Goal: Information Seeking & Learning: Check status

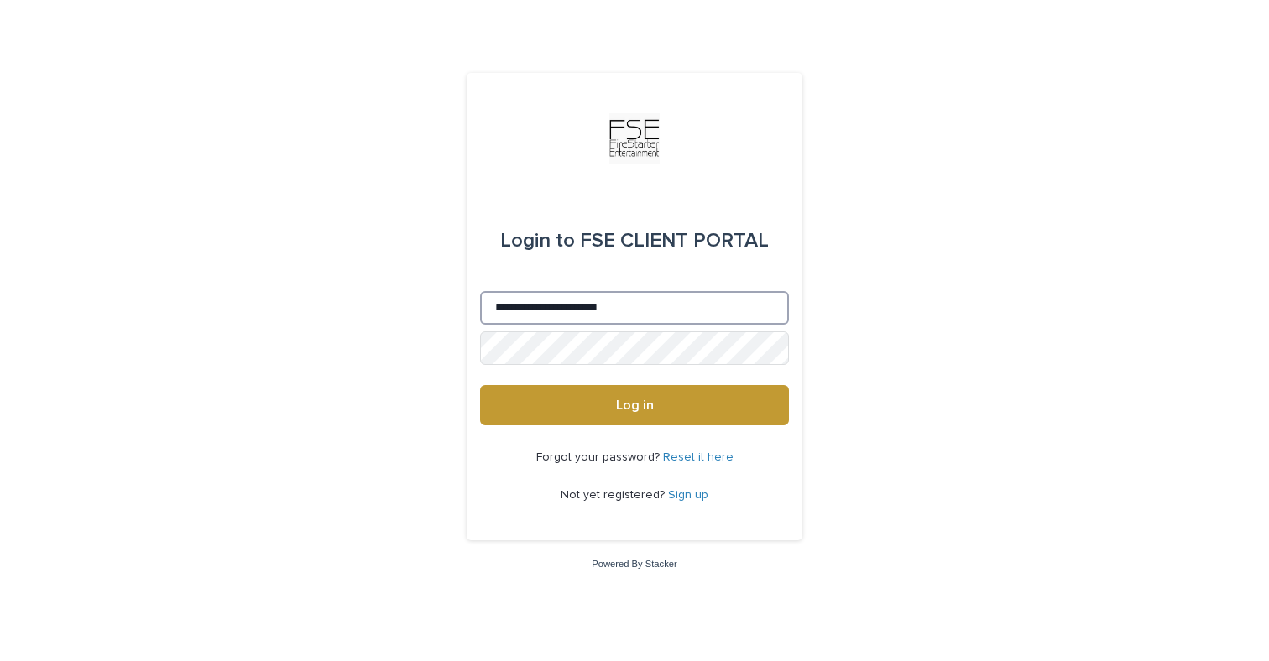
type input "**********"
click at [635, 406] on button "Log in" at bounding box center [634, 405] width 309 height 40
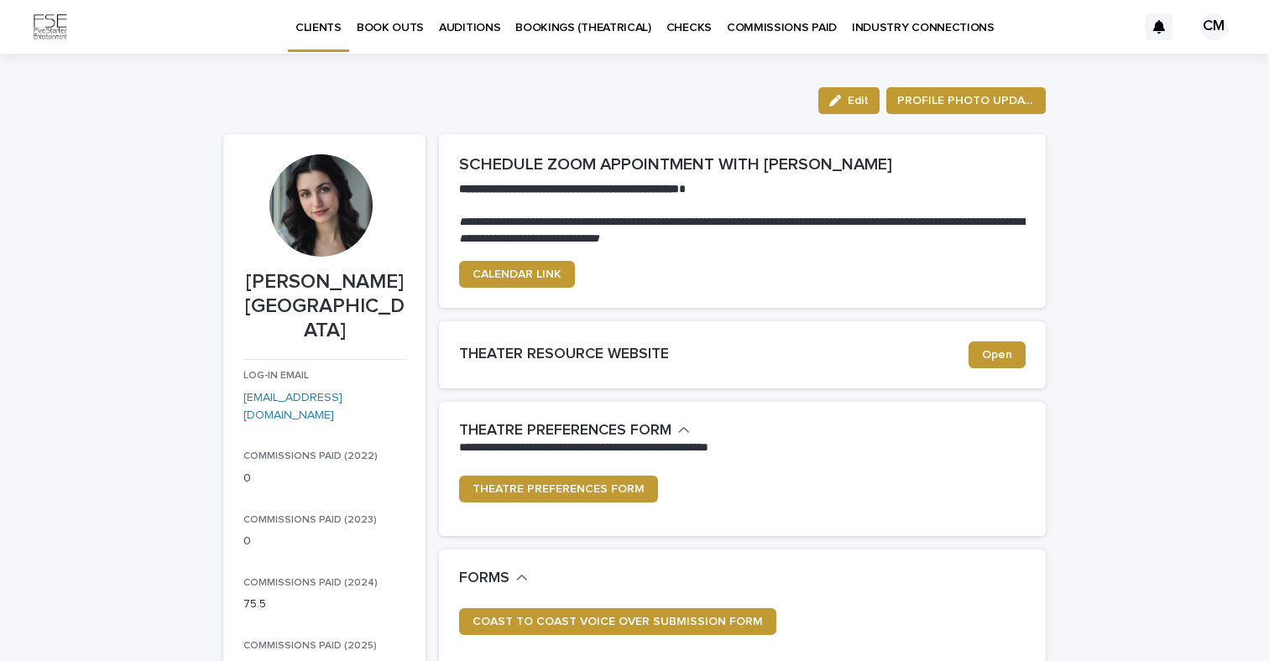
click at [453, 26] on p "AUDITIONS" at bounding box center [469, 17] width 61 height 35
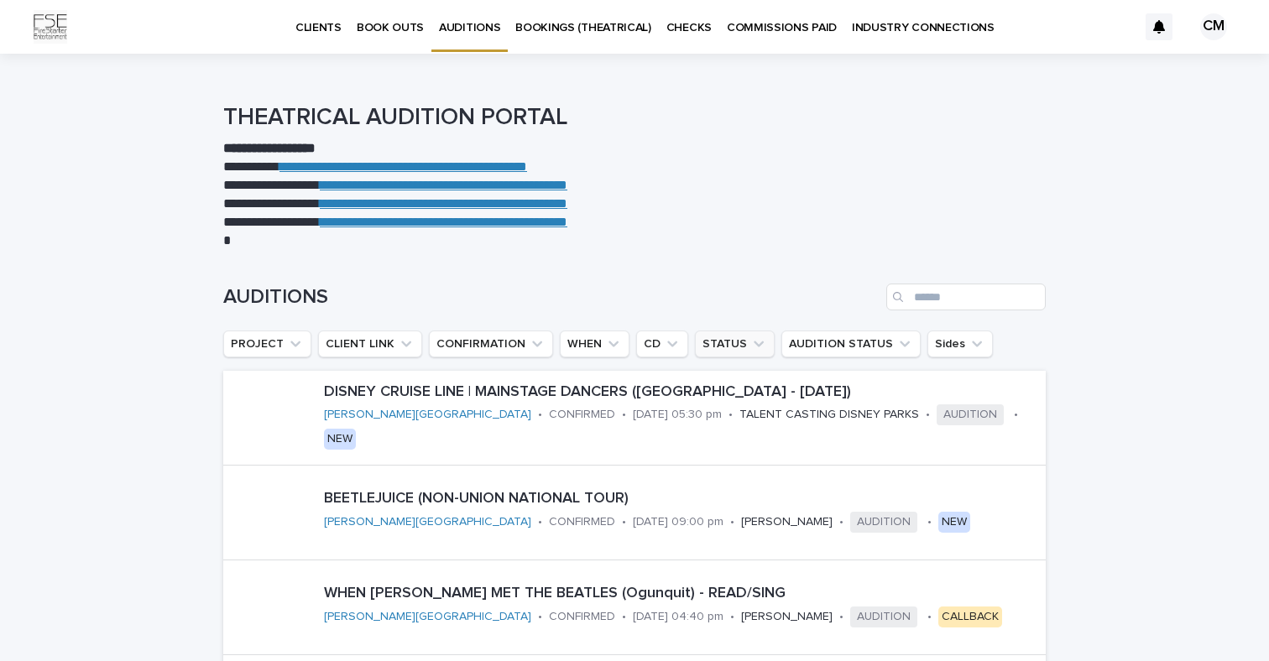
click at [738, 346] on button "STATUS" at bounding box center [735, 344] width 80 height 27
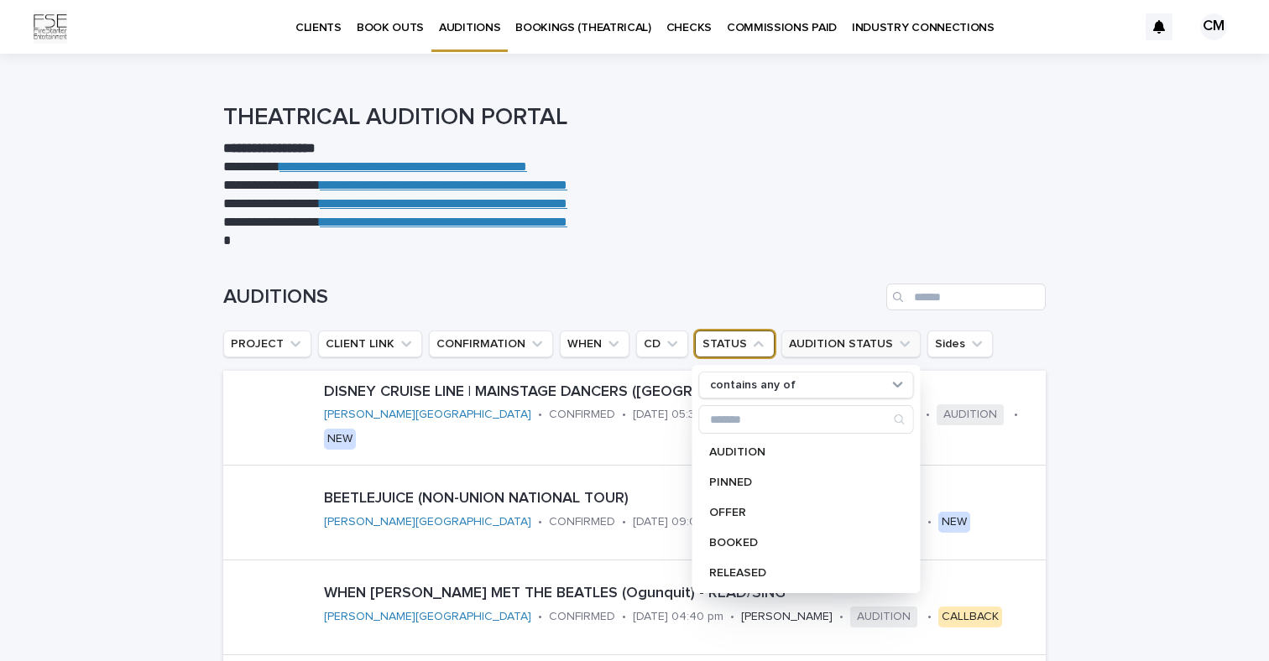
click at [807, 344] on button "AUDITION STATUS" at bounding box center [850, 344] width 139 height 27
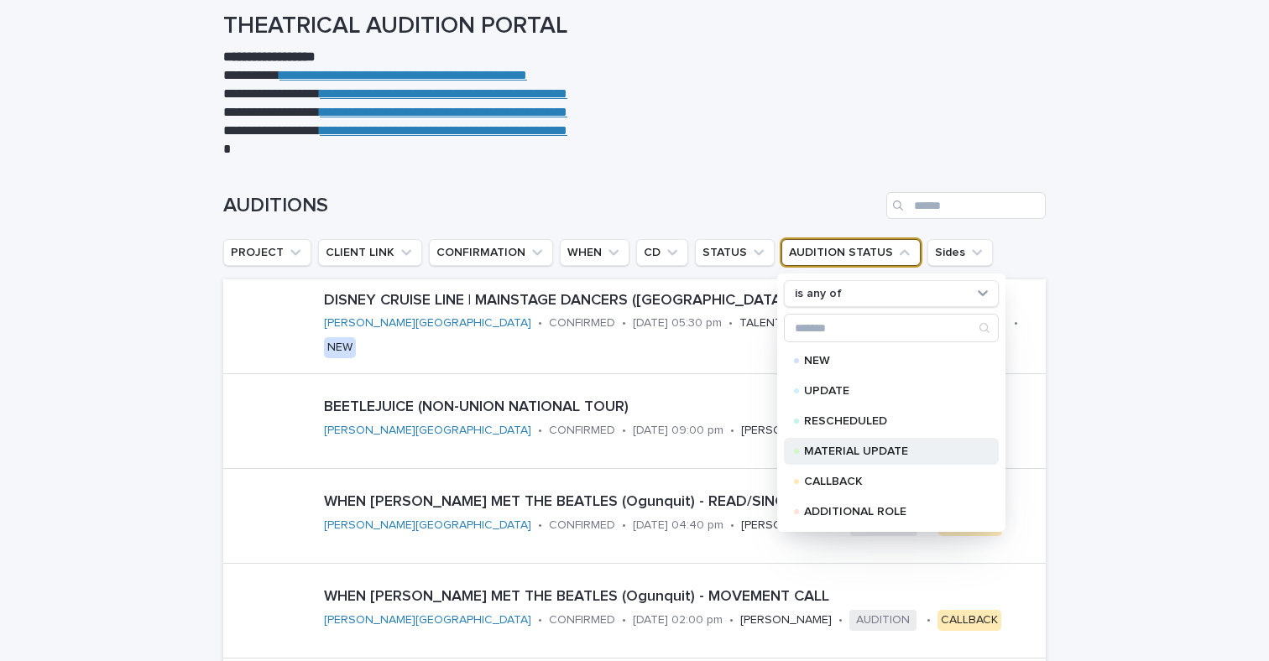
scroll to position [79, 0]
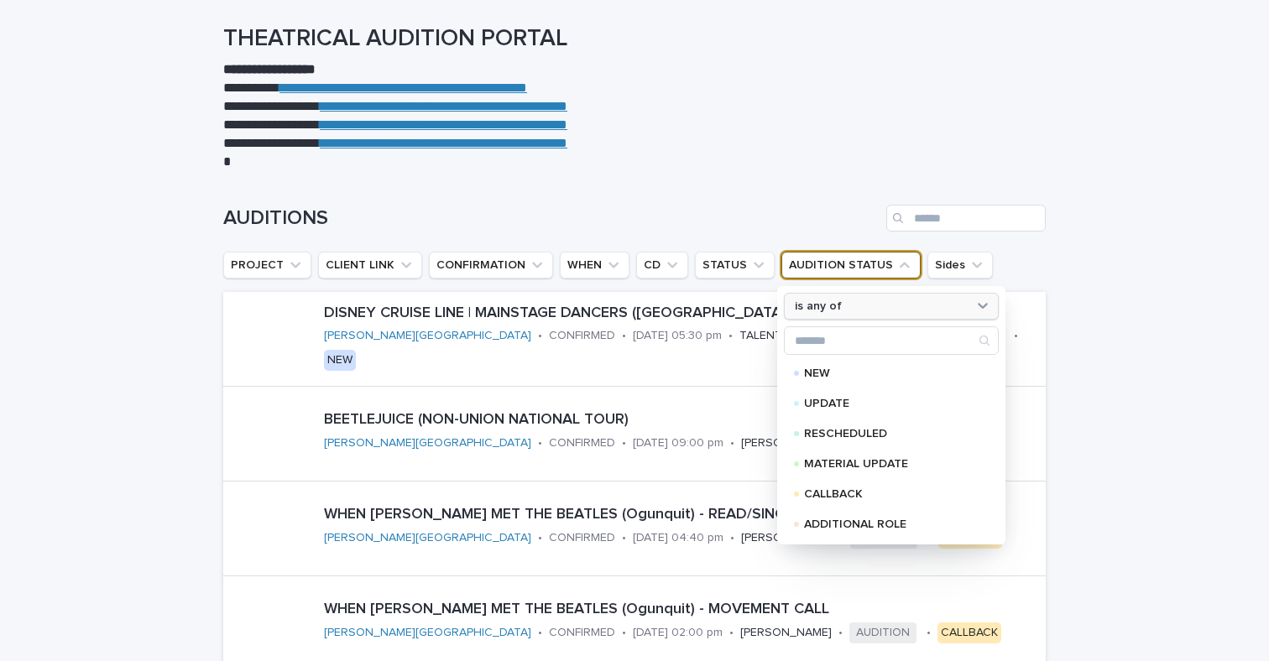
click at [845, 310] on div "is any of" at bounding box center [881, 307] width 186 height 18
click at [845, 309] on div "is any of" at bounding box center [881, 307] width 186 height 18
click at [845, 310] on div "is any of" at bounding box center [881, 307] width 186 height 18
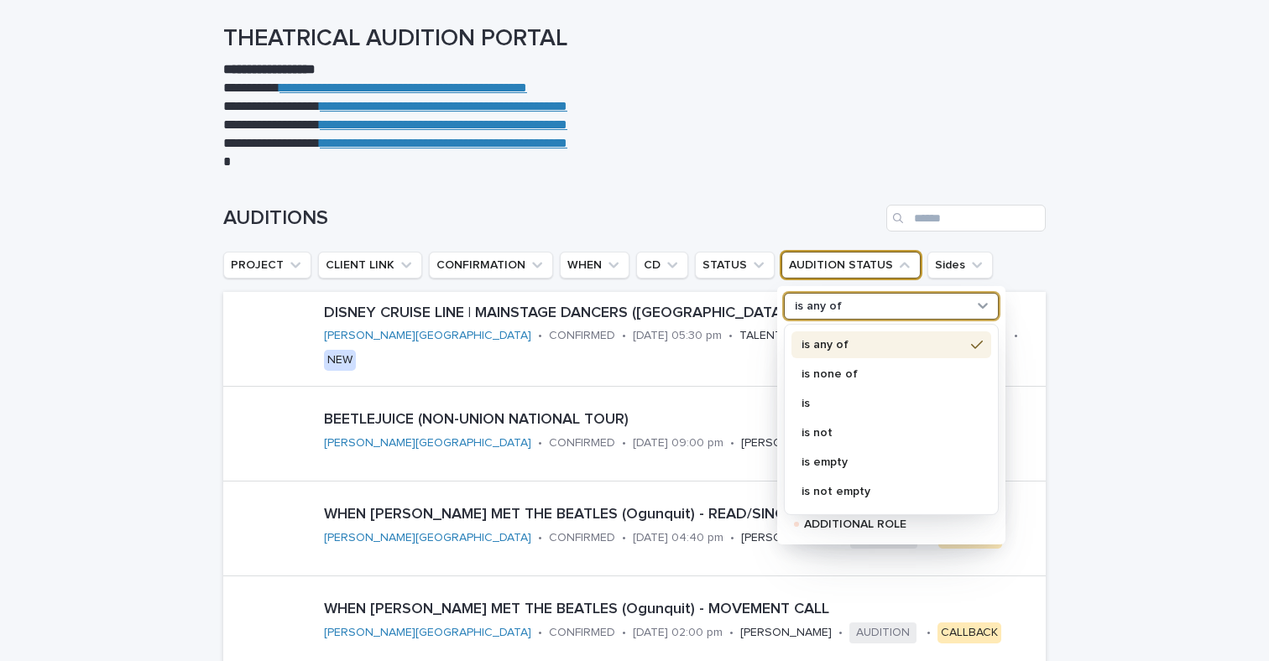
click at [845, 310] on div "is any of" at bounding box center [881, 307] width 186 height 18
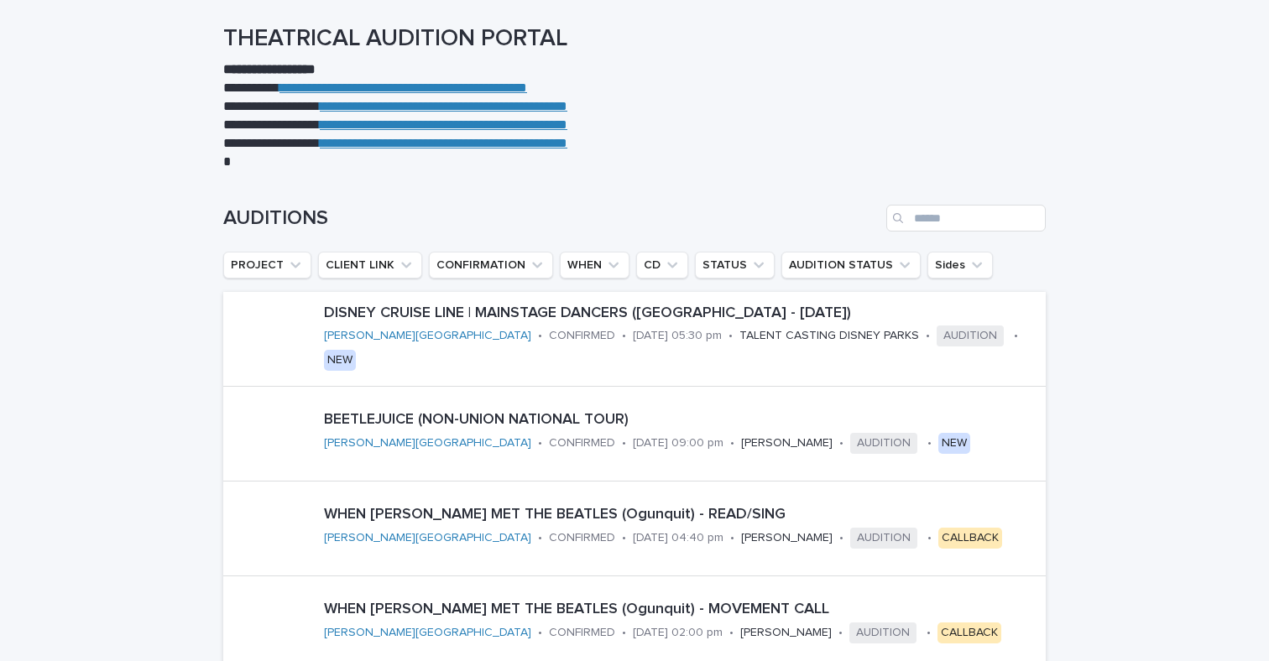
click at [267, 279] on ul "PROJECT CLIENT LINK CONFIRMATION WHEN CD STATUS AUDITION STATUS Sides" at bounding box center [608, 265] width 776 height 34
click at [267, 276] on button "PROJECT" at bounding box center [267, 265] width 88 height 27
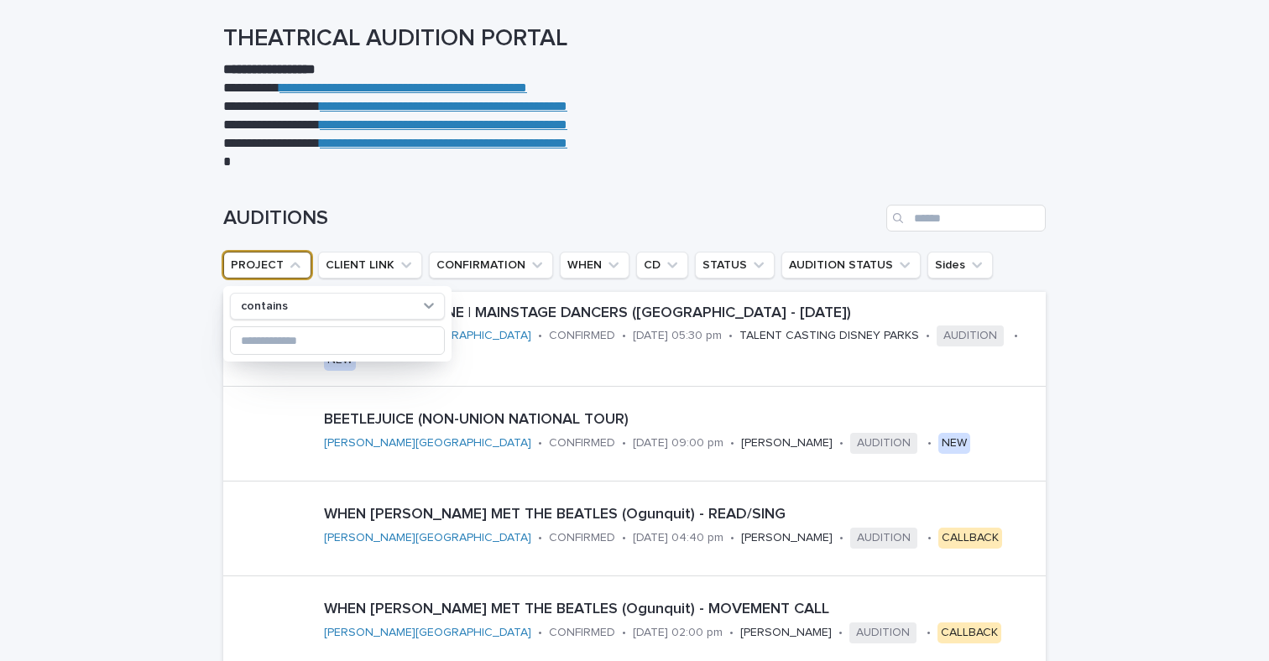
click at [271, 267] on button "PROJECT" at bounding box center [267, 265] width 88 height 27
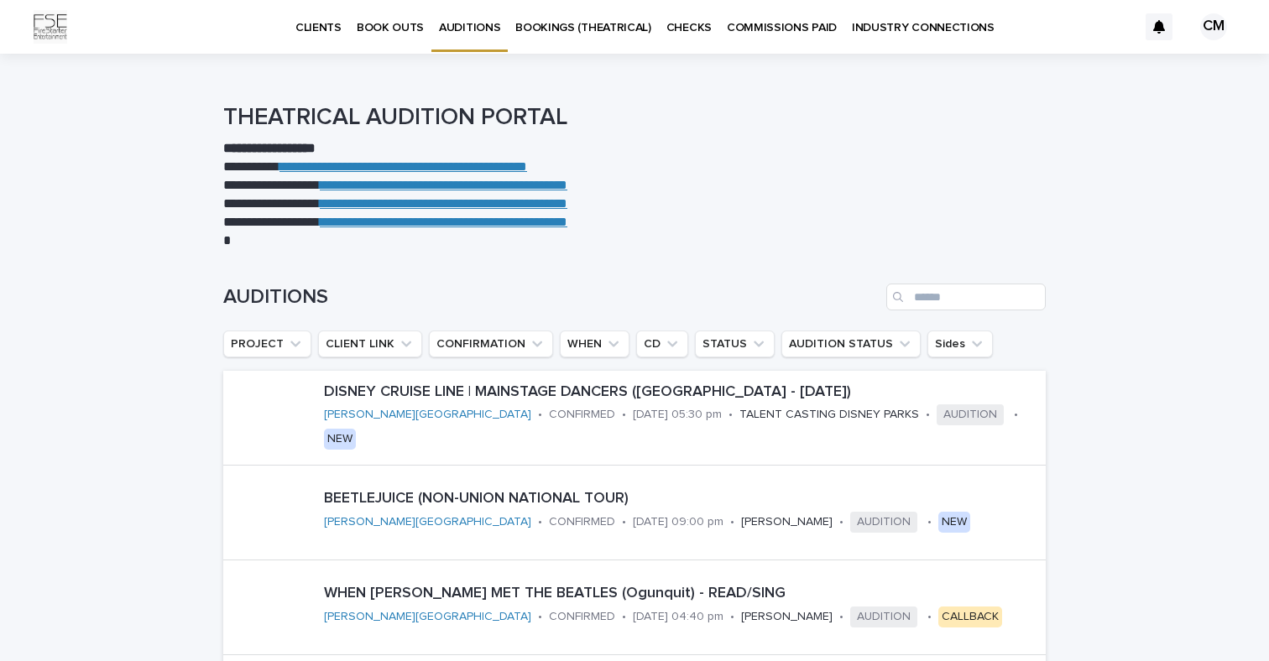
scroll to position [0, 0]
click at [375, 30] on p "BOOK OUTS" at bounding box center [390, 17] width 67 height 35
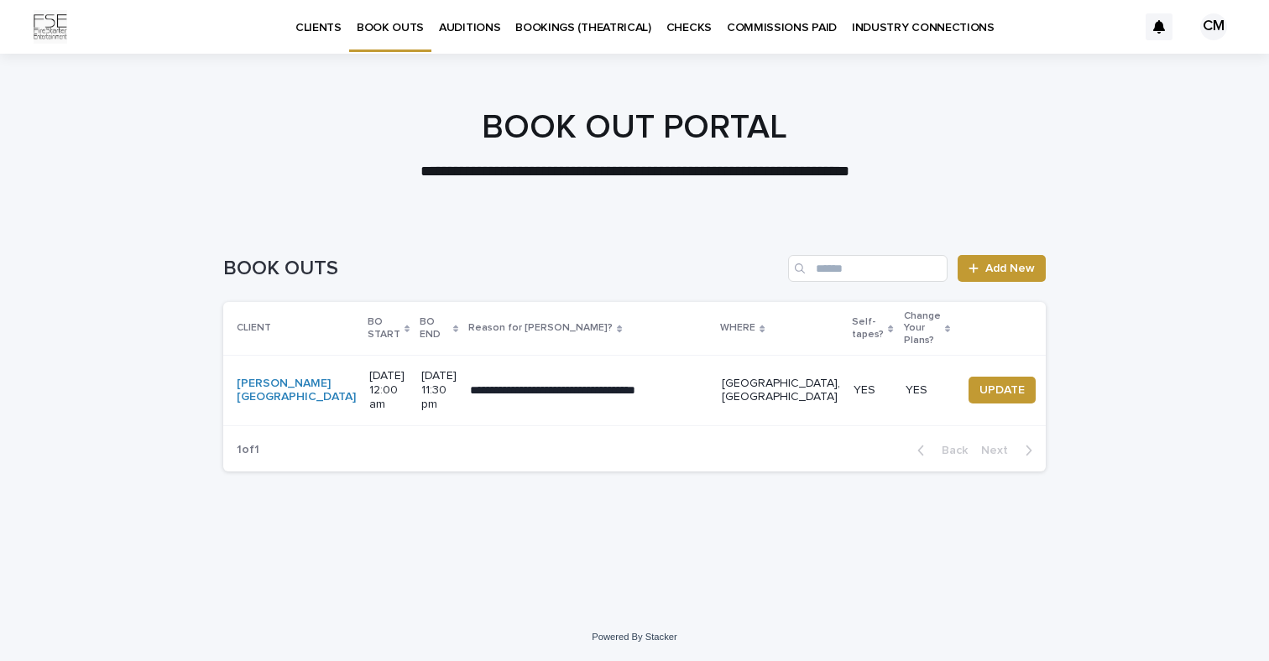
click at [459, 28] on p "AUDITIONS" at bounding box center [469, 17] width 61 height 35
